Goal: Find contact information: Find contact information

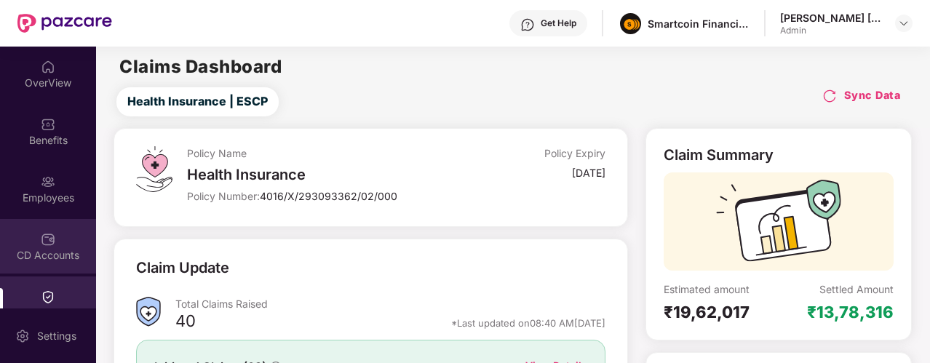
scroll to position [13, 0]
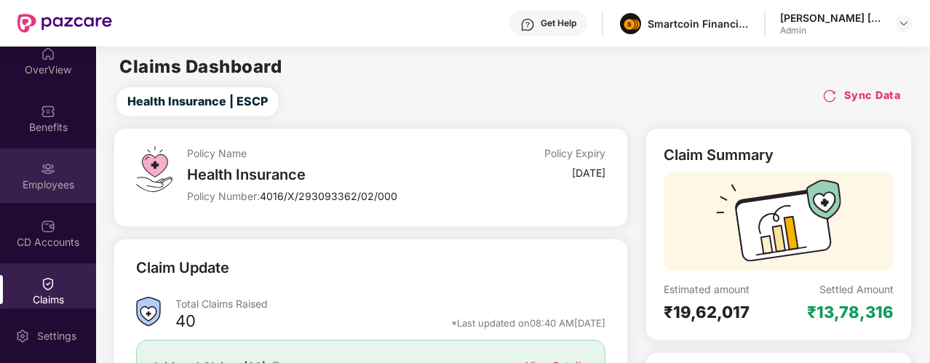
click at [51, 180] on div "Employees" at bounding box center [48, 184] width 96 height 15
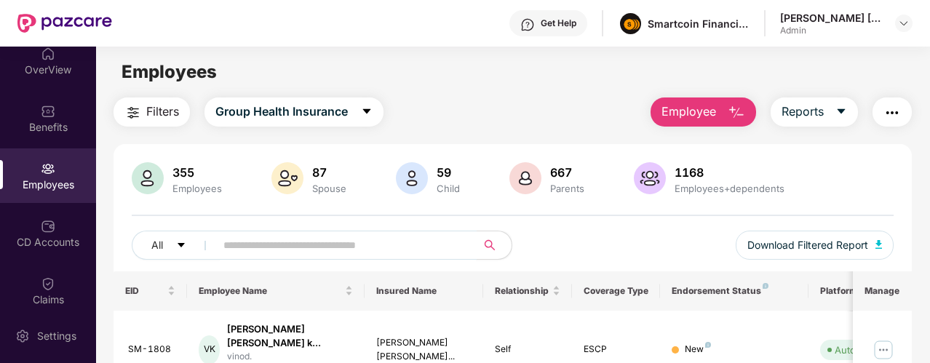
click at [314, 248] on input "text" at bounding box center [340, 245] width 234 height 22
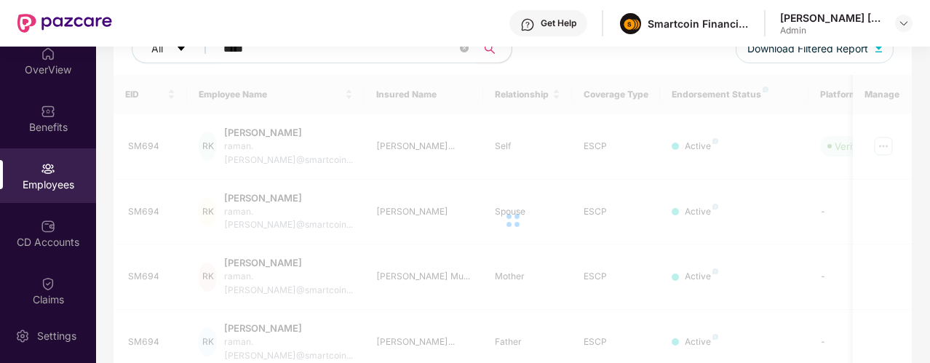
scroll to position [210, 0]
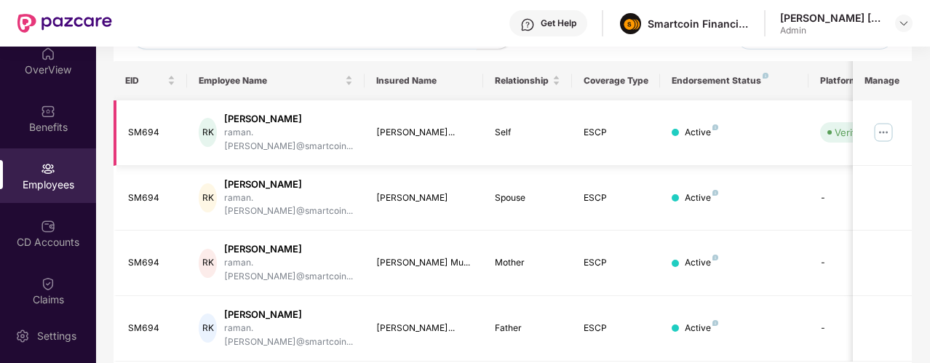
type input "*****"
click at [890, 130] on img at bounding box center [882, 132] width 23 height 23
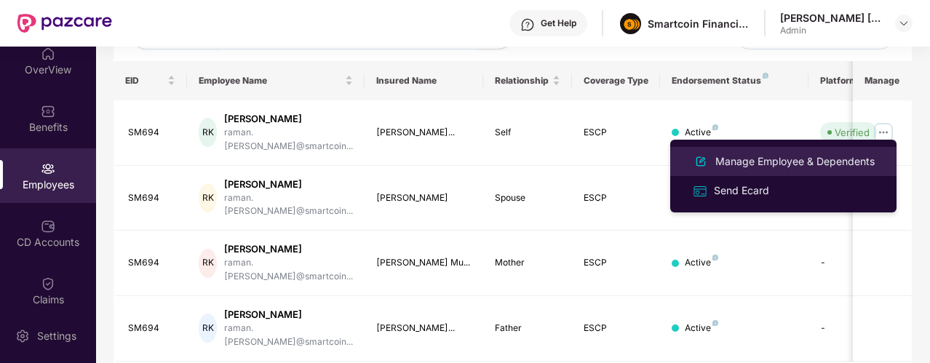
click at [807, 157] on div "Manage Employee & Dependents" at bounding box center [794, 161] width 165 height 16
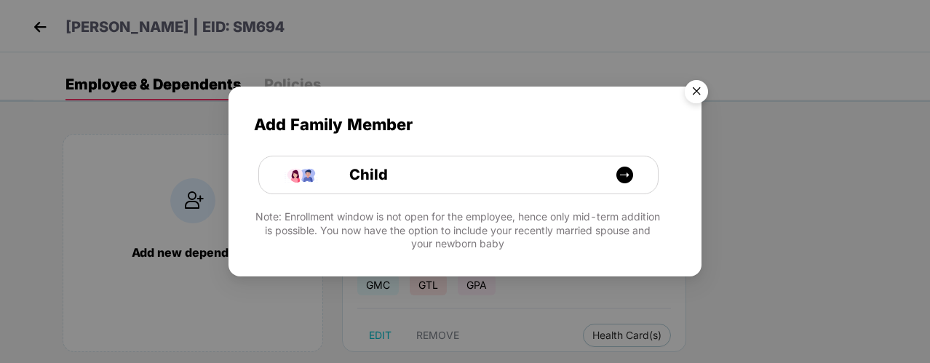
click at [698, 88] on img "Close" at bounding box center [696, 93] width 41 height 41
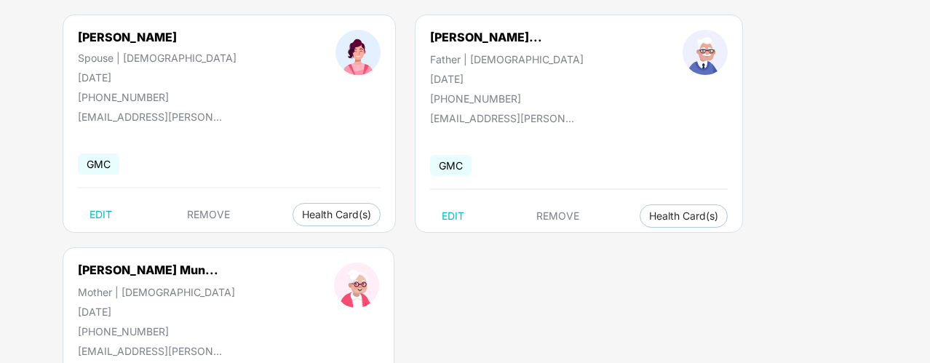
scroll to position [351, 0]
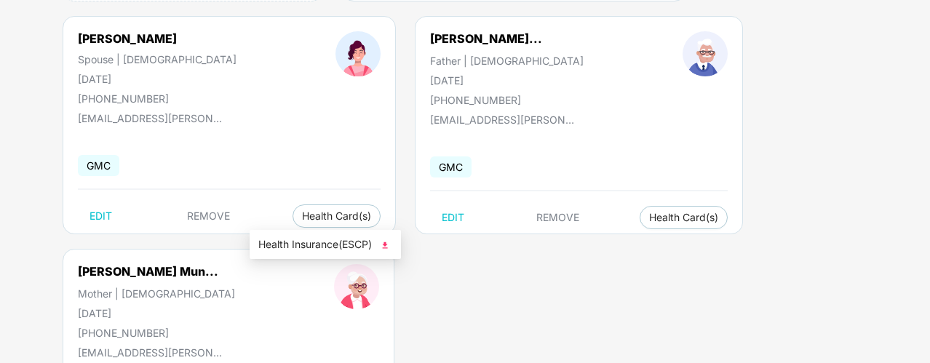
click at [391, 243] on img at bounding box center [385, 245] width 15 height 15
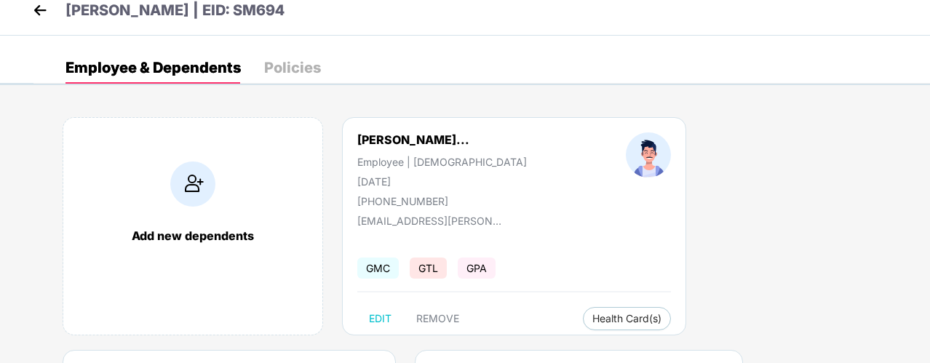
scroll to position [0, 0]
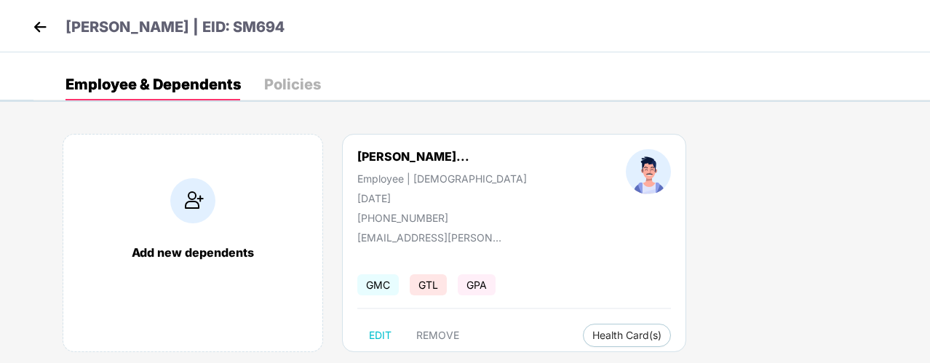
click at [33, 18] on img at bounding box center [40, 27] width 22 height 22
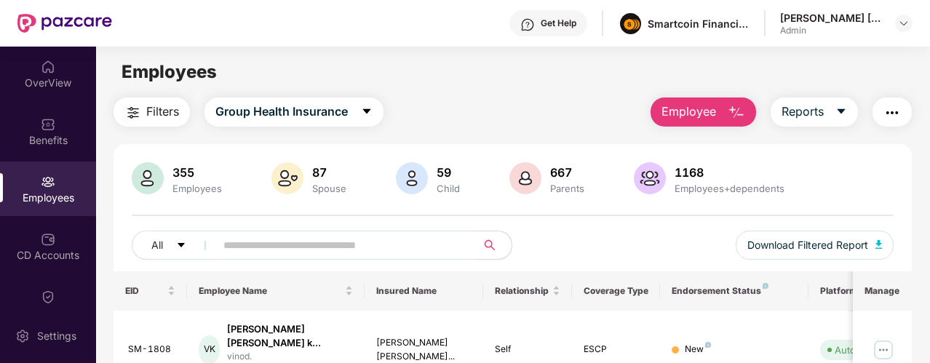
click at [262, 242] on input "text" at bounding box center [340, 245] width 234 height 22
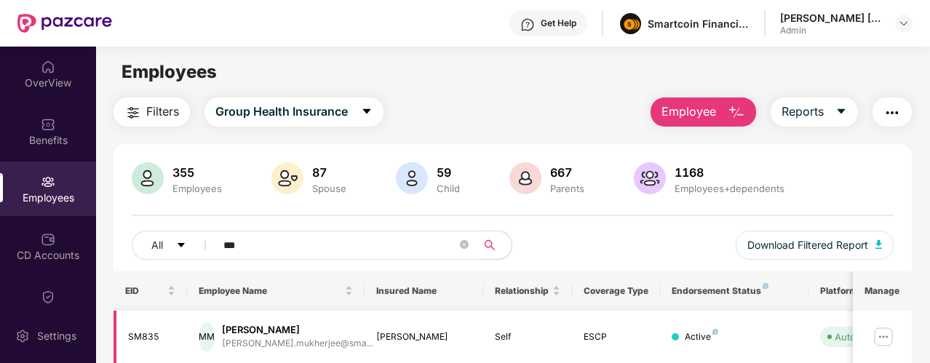
type input "***"
click at [146, 333] on div "SM835" at bounding box center [152, 337] width 48 height 14
copy div "SM835"
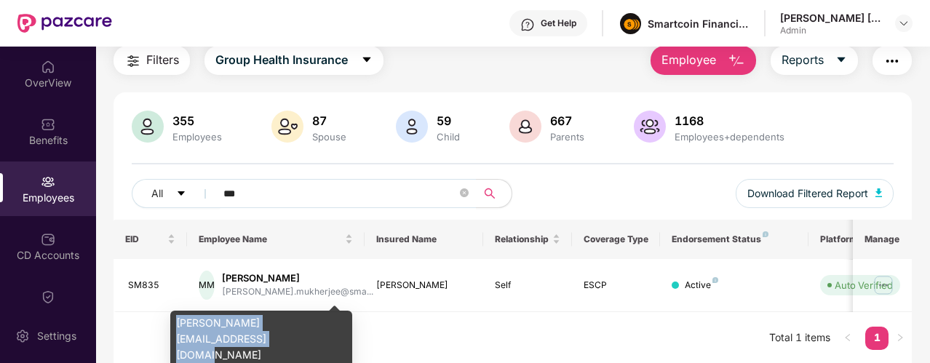
drag, startPoint x: 176, startPoint y: 324, endPoint x: 196, endPoint y: 340, distance: 25.5
click at [196, 340] on div "[PERSON_NAME][EMAIL_ADDRESS][DOMAIN_NAME]" at bounding box center [261, 339] width 182 height 57
copy div "[PERSON_NAME][EMAIL_ADDRESS][DOMAIN_NAME]"
